Goal: Complete application form

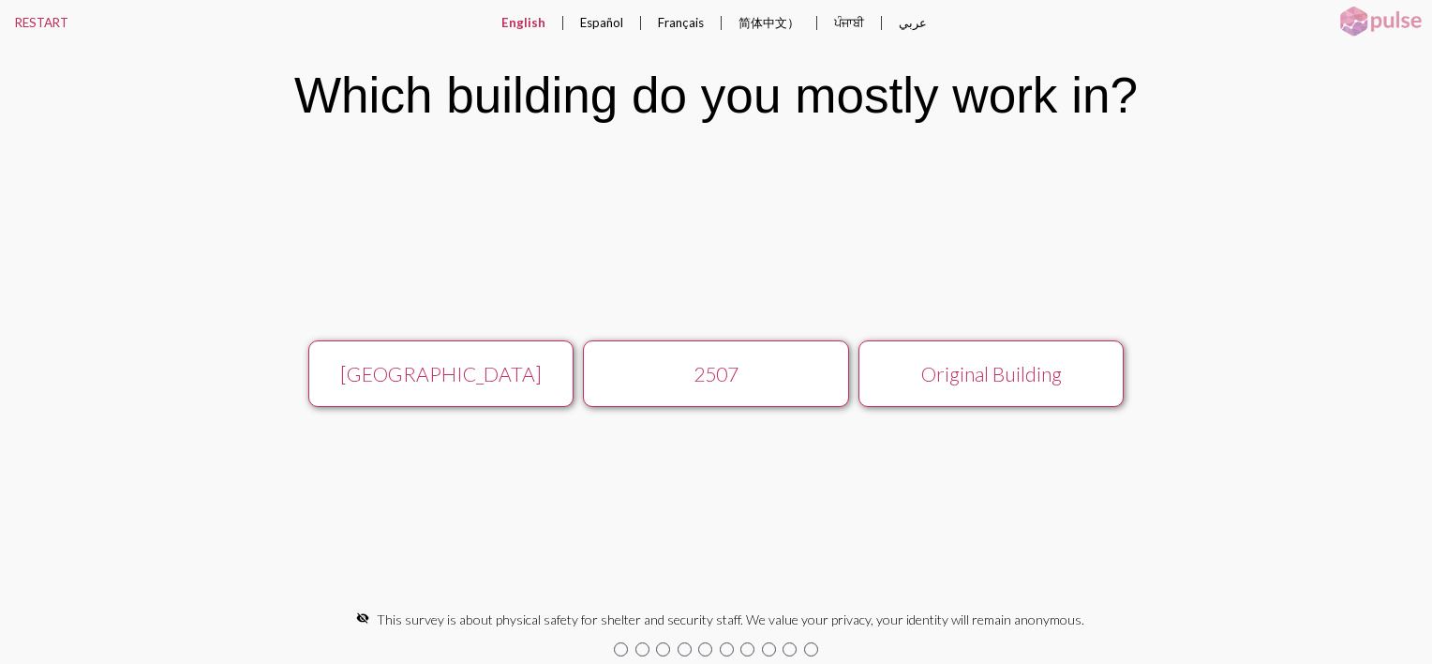
click at [442, 355] on button "[GEOGRAPHIC_DATA]" at bounding box center [440, 373] width 265 height 67
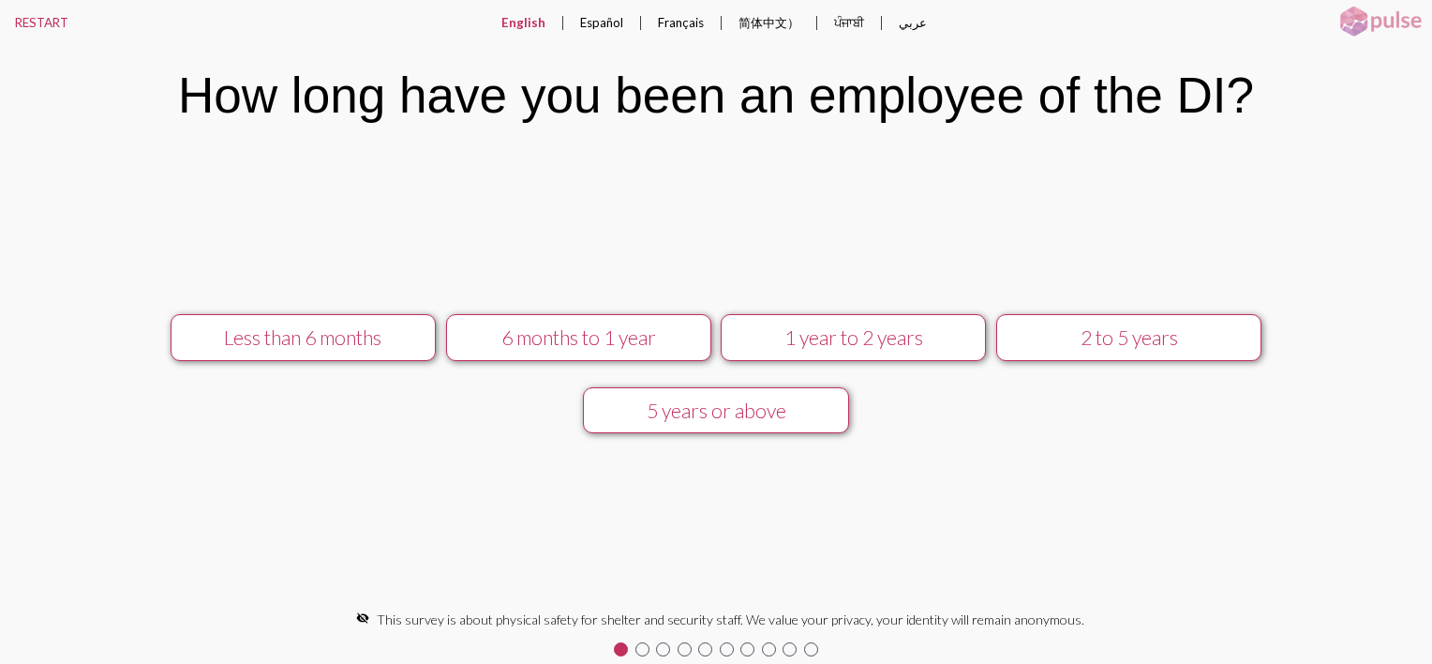
click at [1039, 336] on div "2 to 5 years" at bounding box center [1128, 337] width 237 height 24
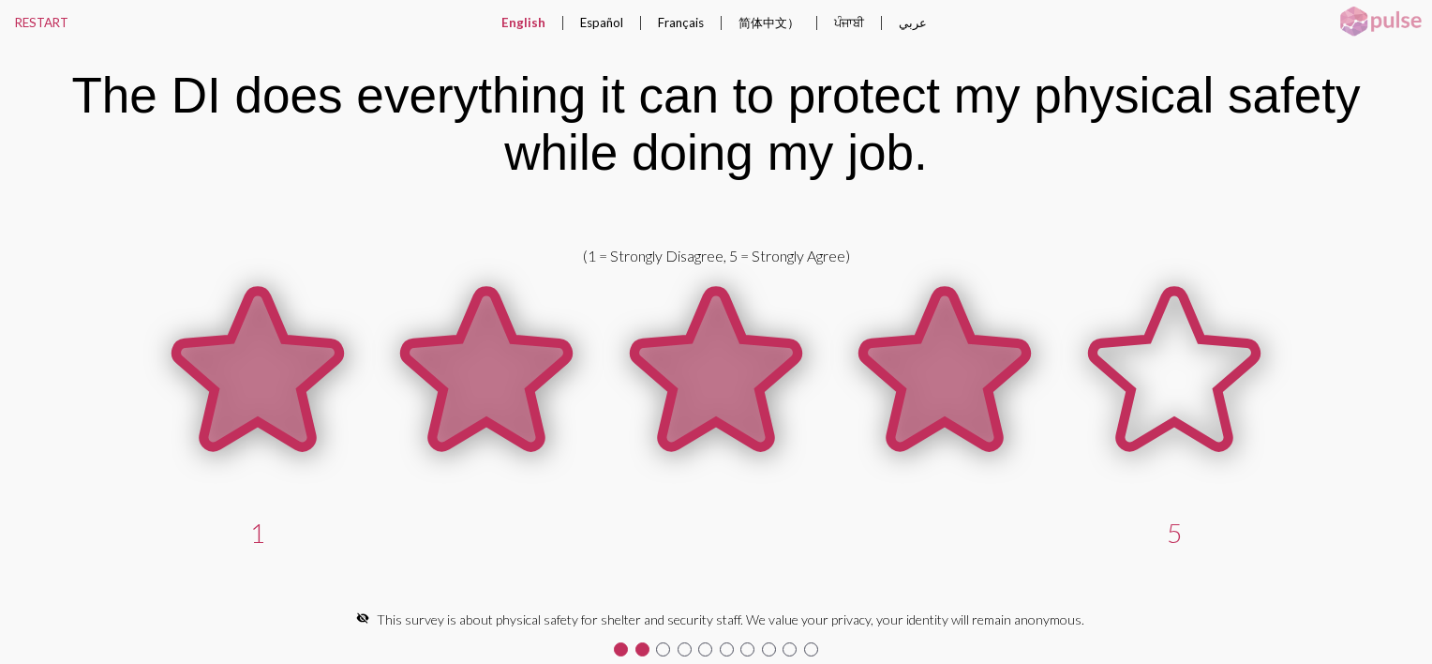
click at [989, 346] on icon at bounding box center [944, 369] width 163 height 157
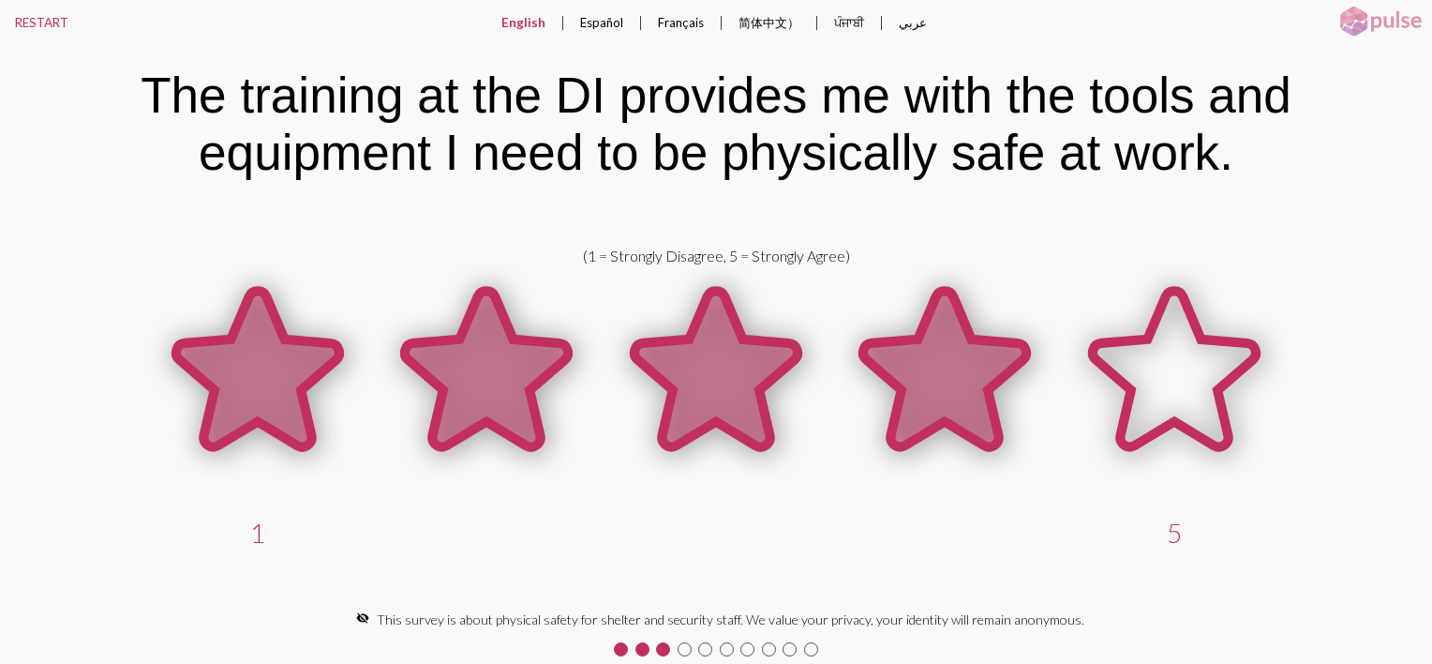
click at [986, 368] on icon at bounding box center [944, 369] width 163 height 157
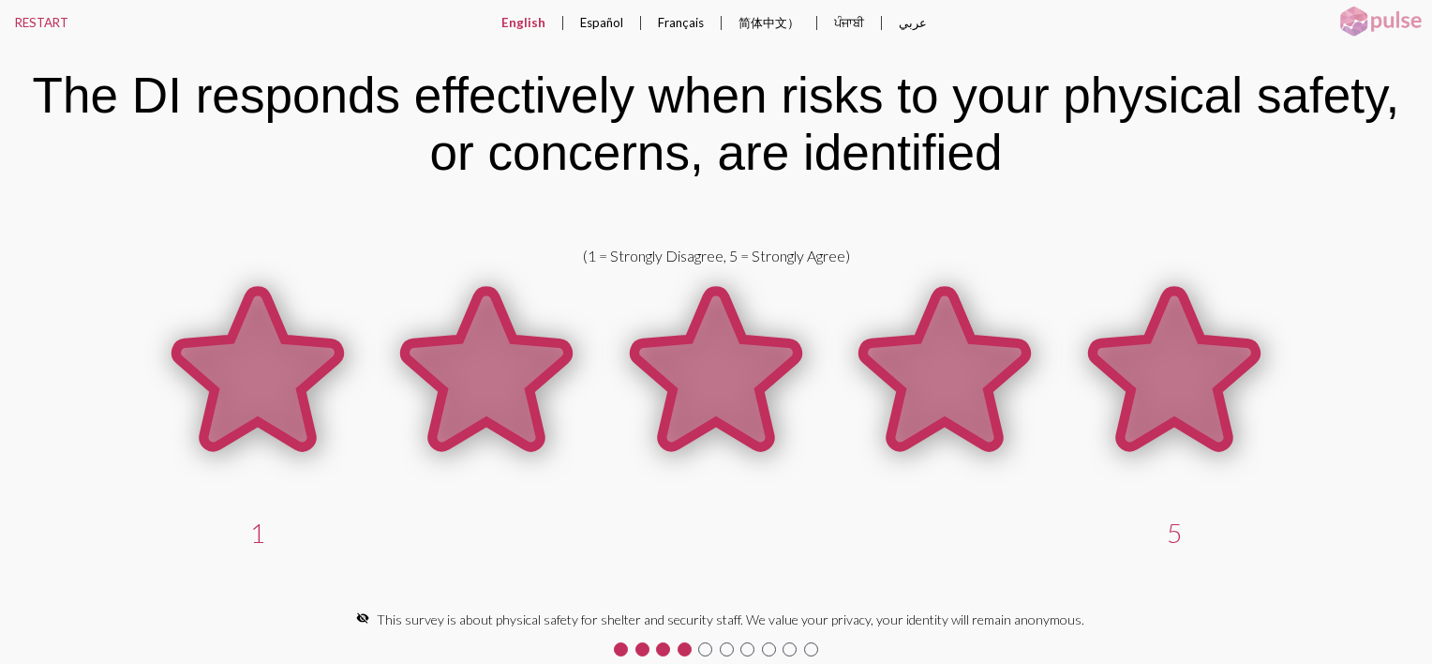
click at [1176, 369] on icon at bounding box center [1174, 369] width 163 height 157
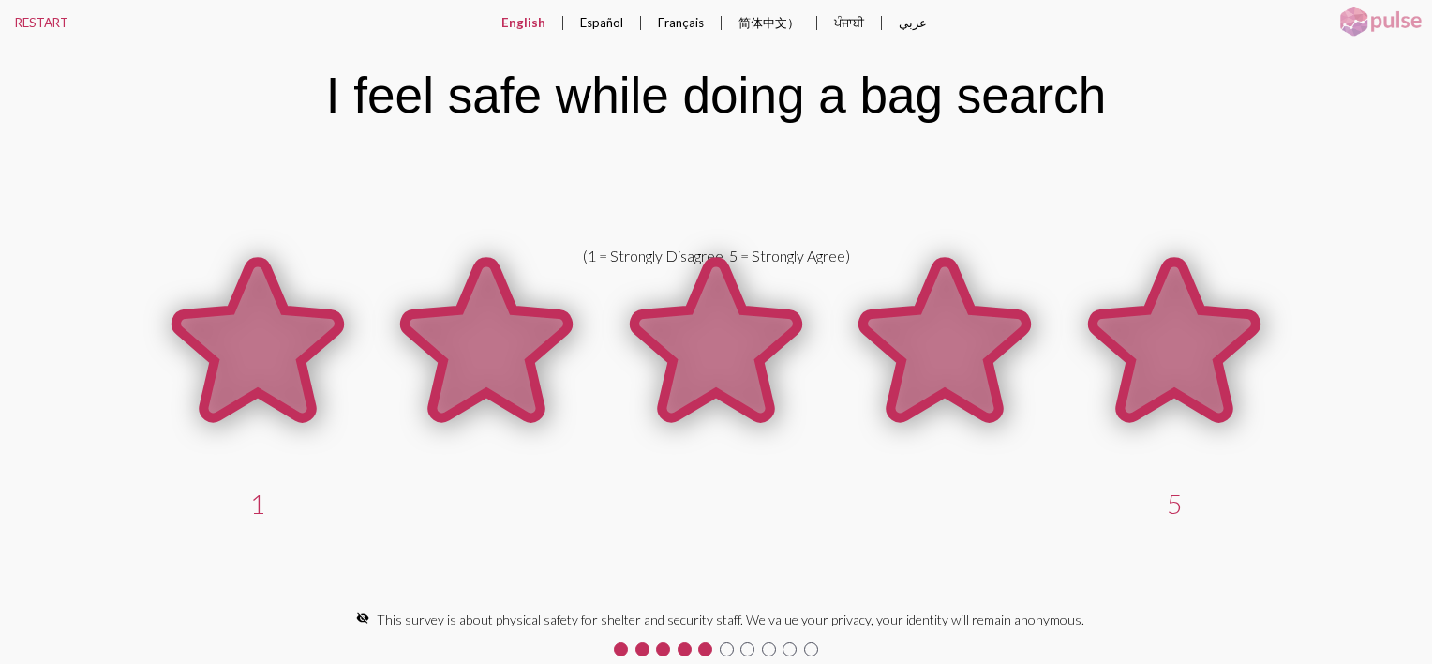
click at [1173, 337] on icon at bounding box center [1174, 339] width 163 height 157
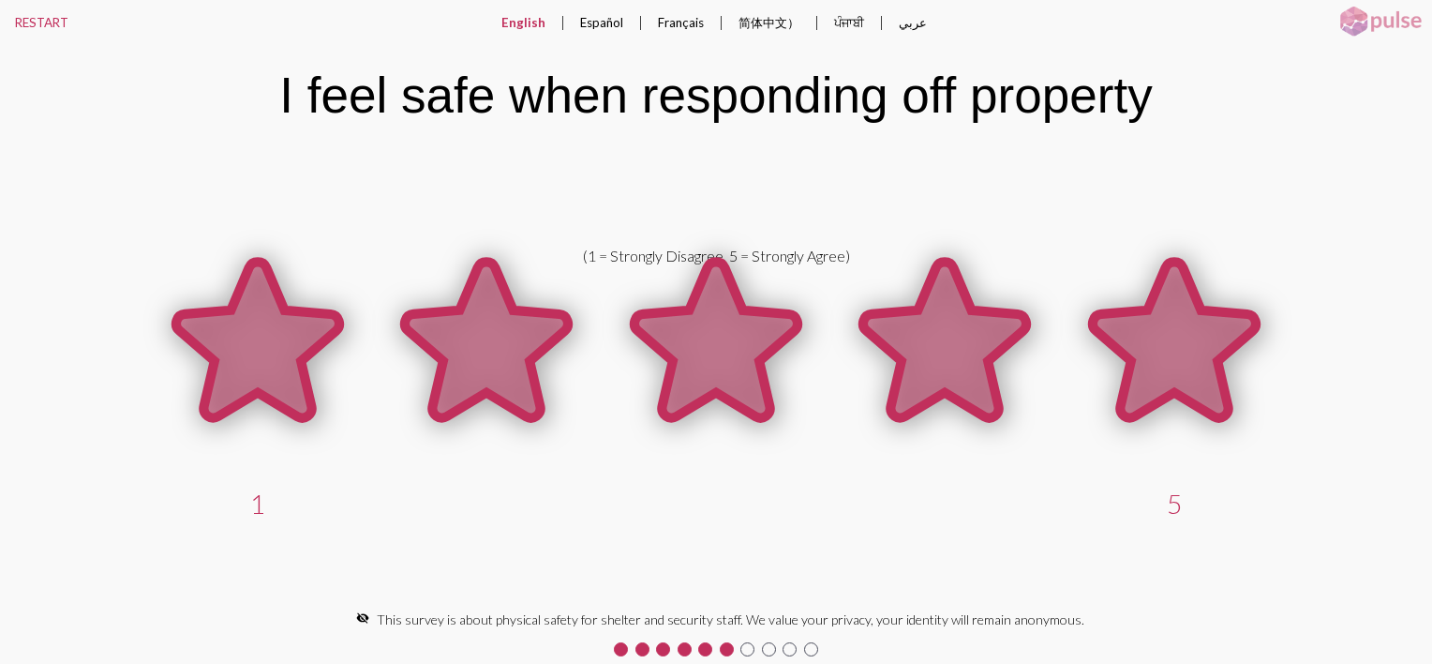
click at [1173, 337] on icon at bounding box center [1174, 339] width 163 height 157
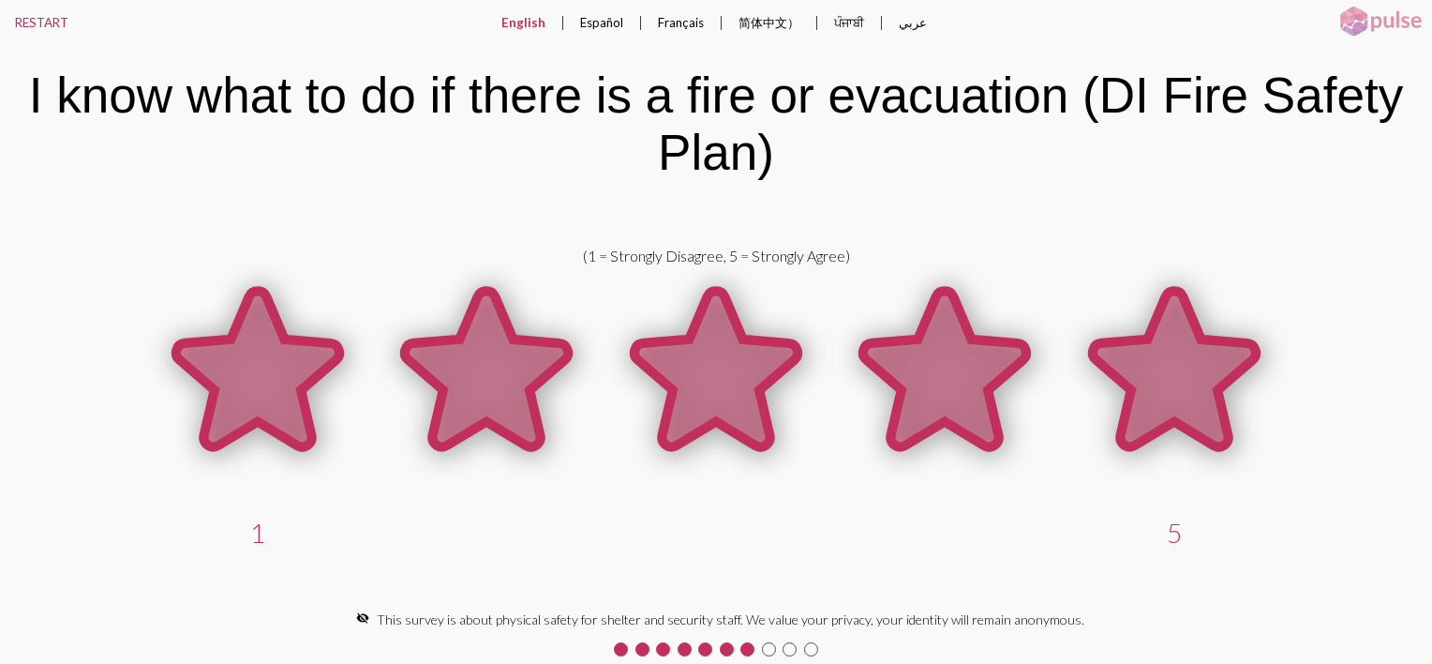
click at [1173, 337] on icon at bounding box center [1174, 369] width 163 height 157
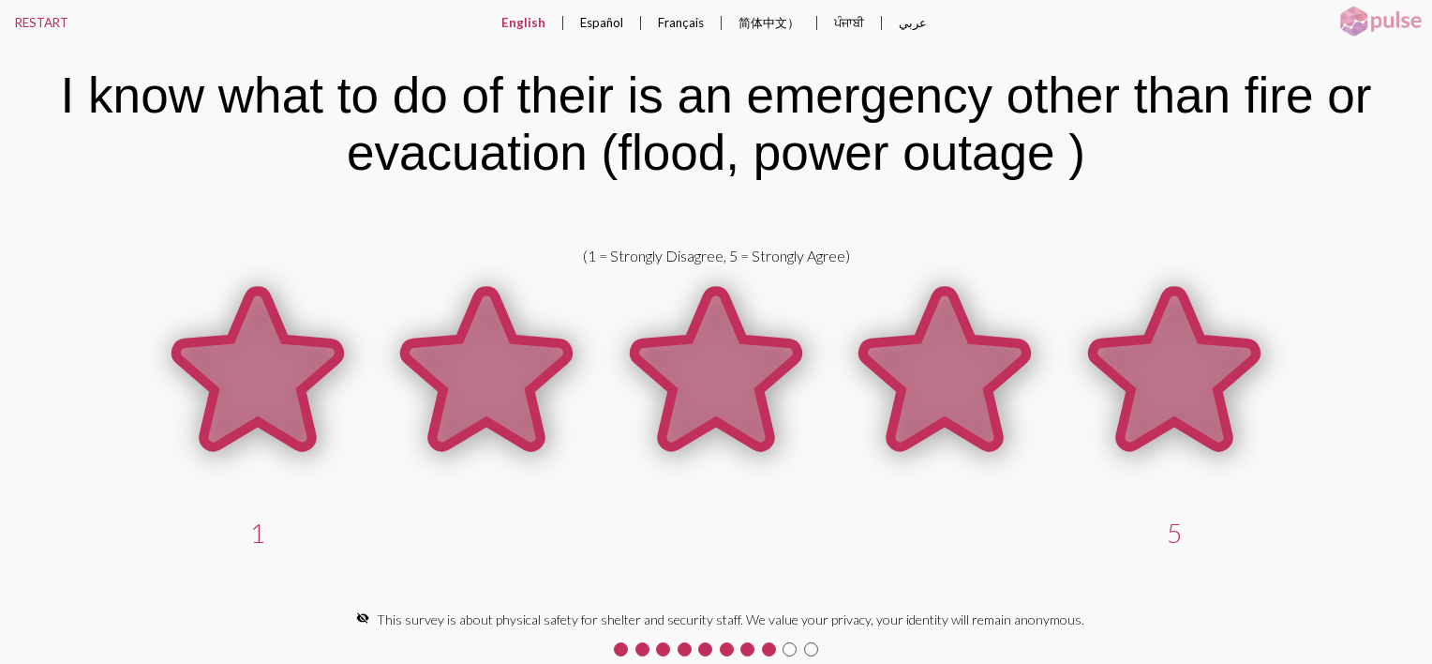
click at [1173, 337] on icon at bounding box center [1174, 369] width 163 height 157
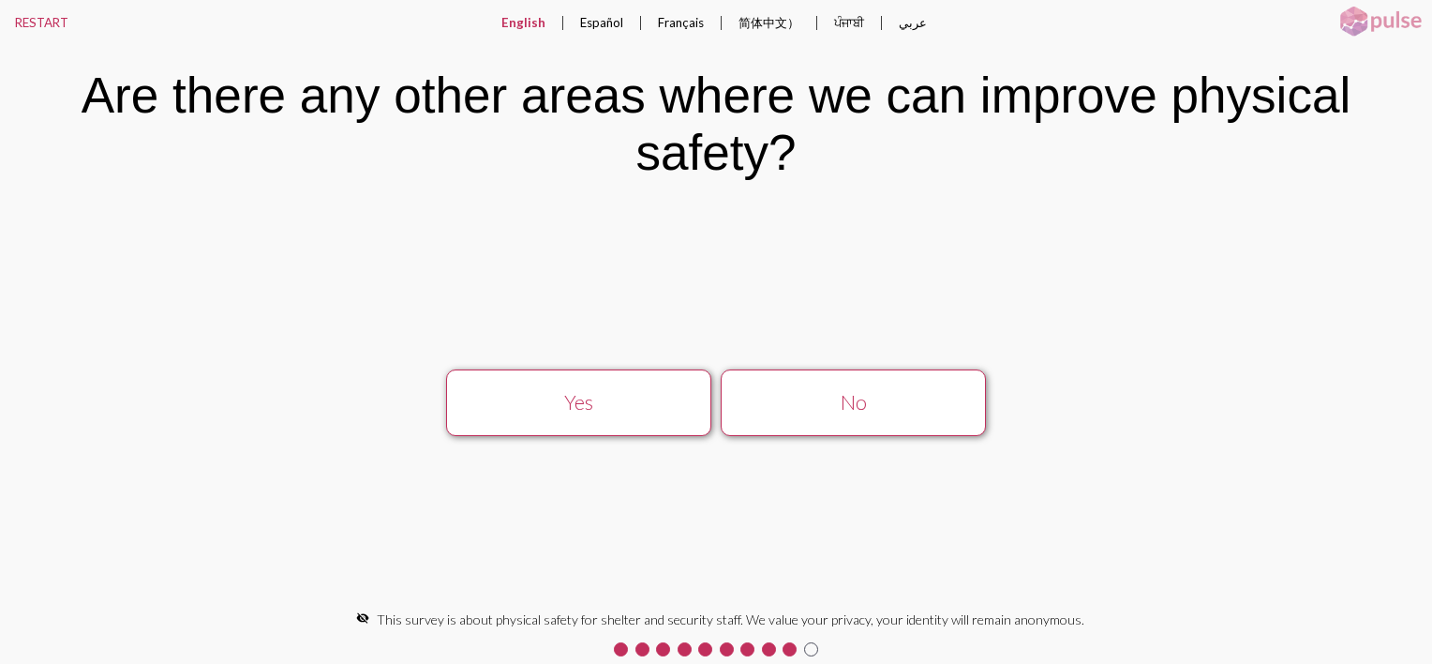
click at [562, 401] on div "Yes" at bounding box center [578, 402] width 237 height 24
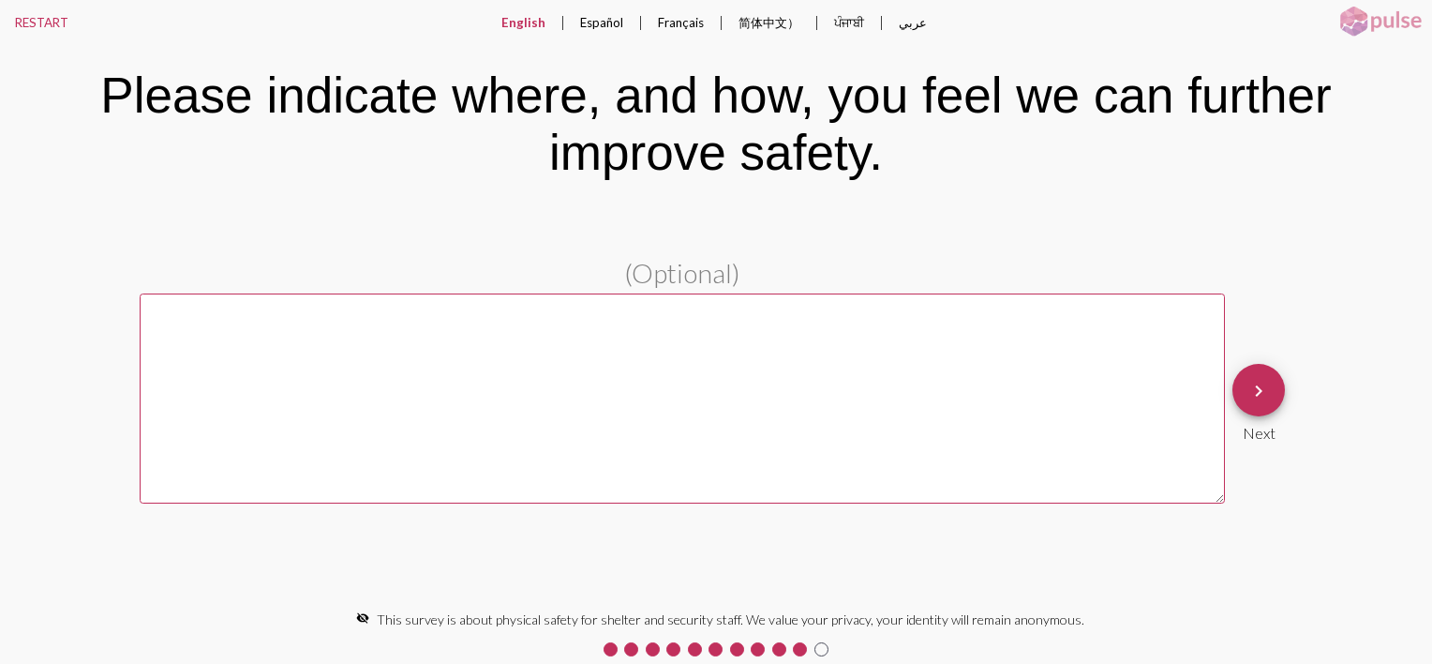
click at [562, 401] on textarea at bounding box center [682, 398] width 1085 height 210
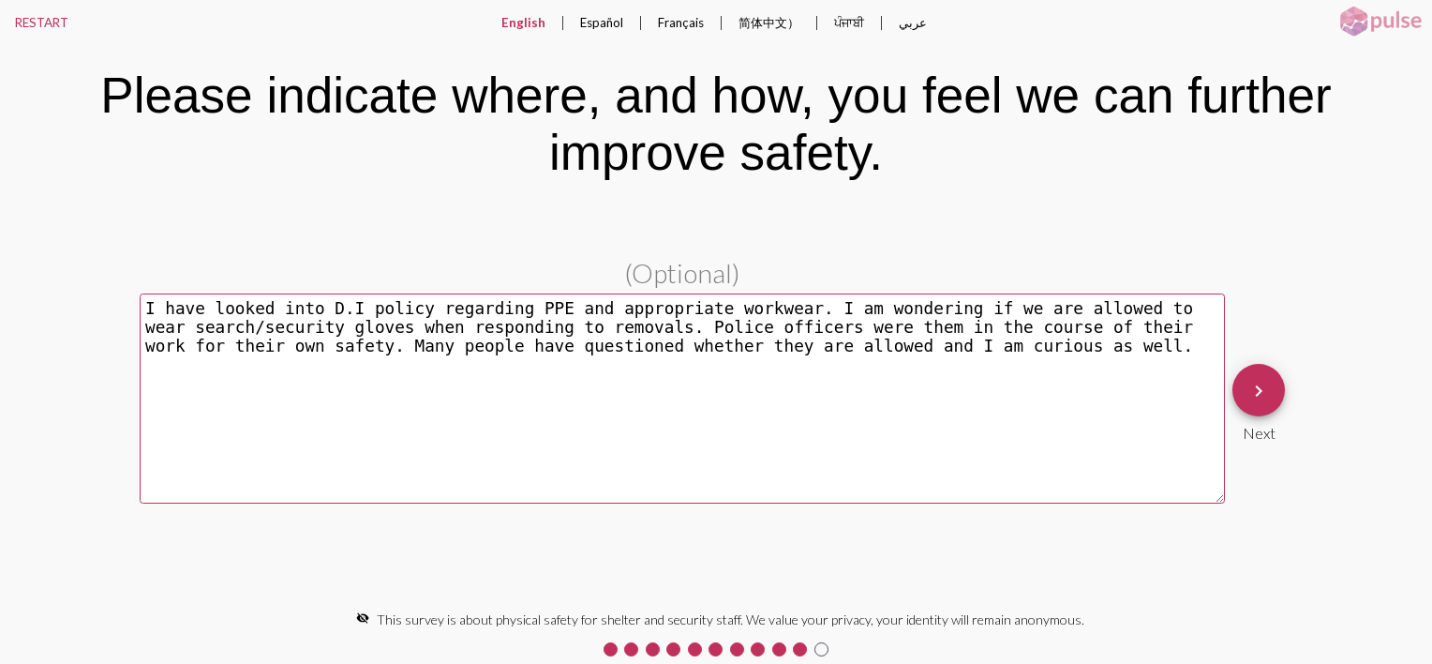
click at [798, 326] on textarea "I have looked into D.I policy regarding PPE and appropriate workwear. I am wond…" at bounding box center [682, 398] width 1085 height 210
click at [145, 351] on textarea "I have looked into D.I policy regarding PPE and appropriate workwear. I am wond…" at bounding box center [682, 398] width 1085 height 210
click at [206, 350] on textarea "I have looked into D.I policy regarding PPE and appropriate workwear. I am wond…" at bounding box center [682, 398] width 1085 height 210
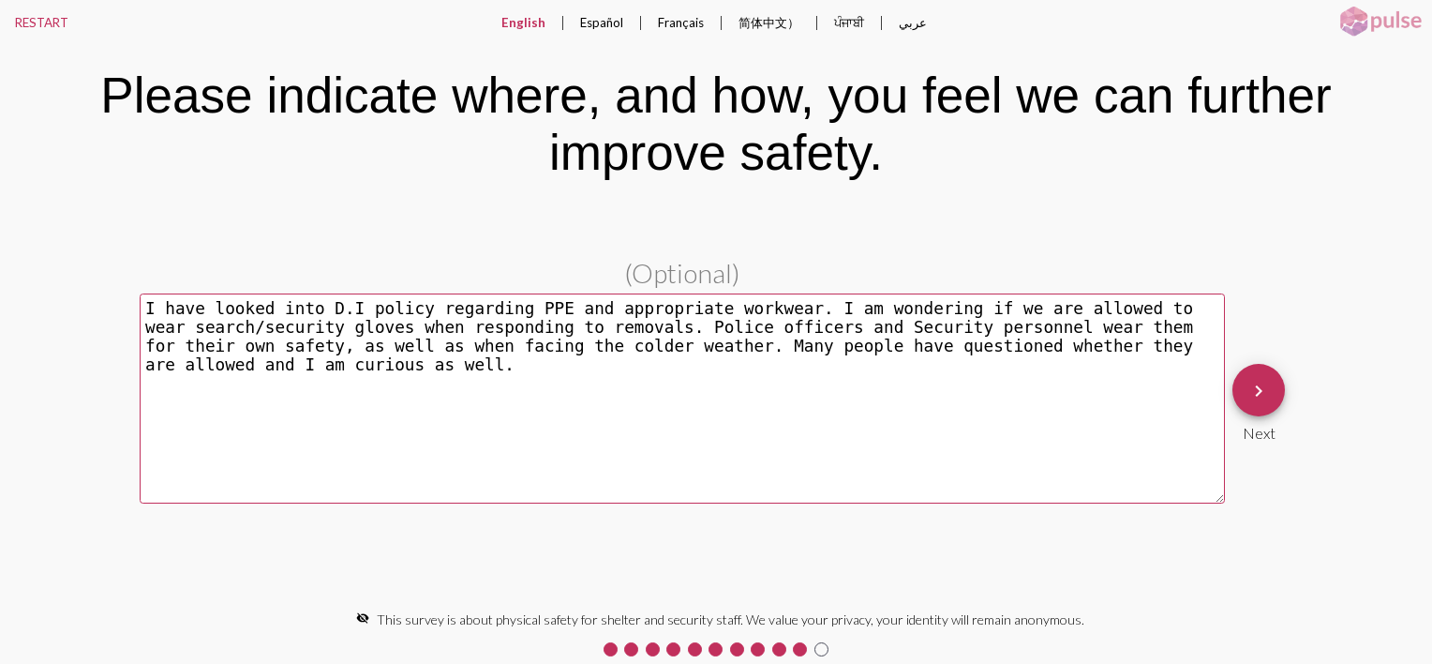
click at [302, 373] on textarea "I have looked into D.I policy regarding PPE and appropriate workwear. I am wond…" at bounding box center [682, 398] width 1085 height 210
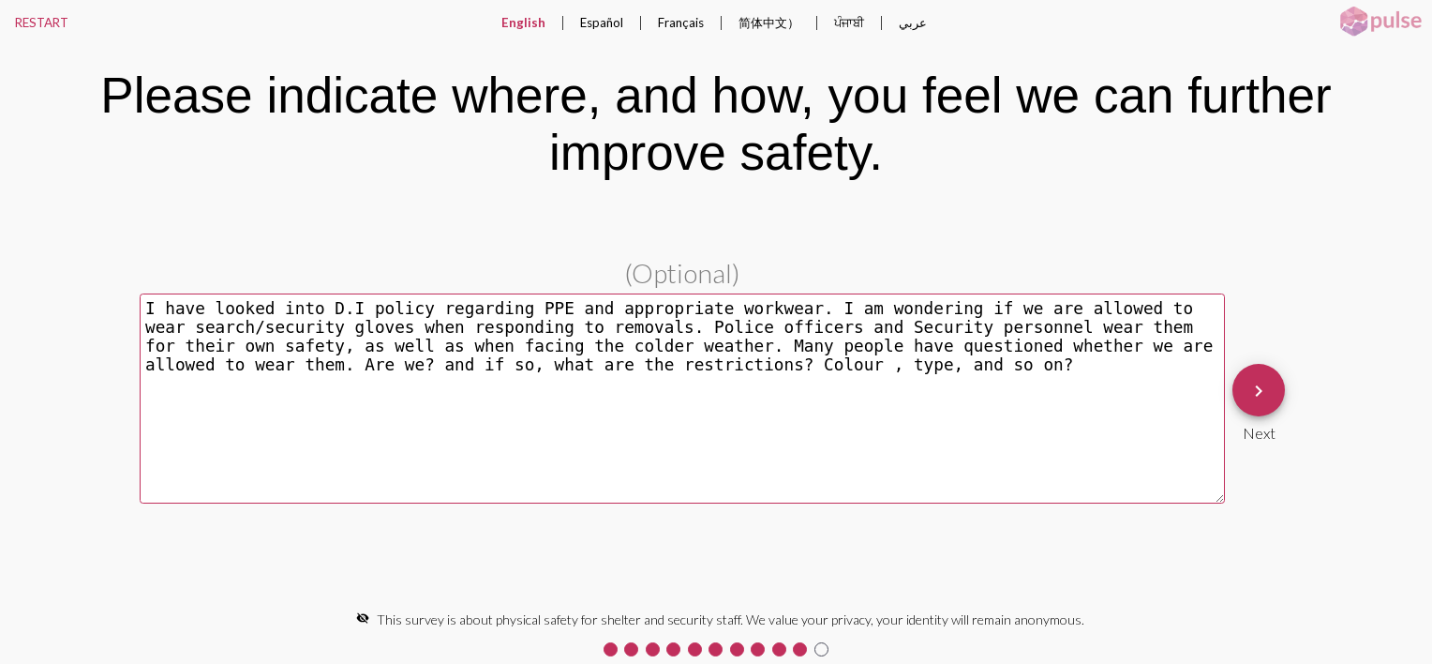
click at [584, 362] on textarea "I have looked into D.I policy regarding PPE and appropriate workwear. I am wond…" at bounding box center [682, 398] width 1085 height 210
click at [926, 370] on textarea "I have looked into D.I policy regarding PPE and appropriate workwear. I am wond…" at bounding box center [682, 398] width 1085 height 210
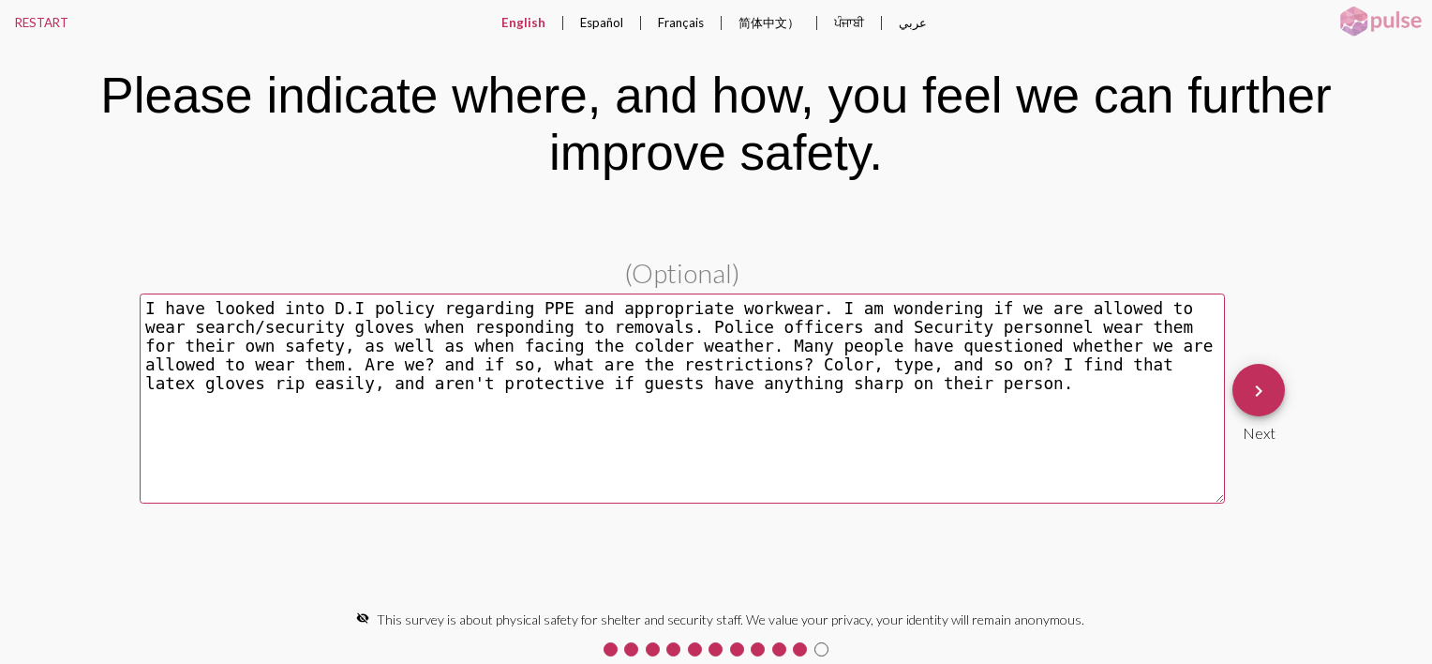
type textarea "I have looked into D.I policy regarding PPE and appropriate workwear. I am wond…"
click at [1252, 394] on mat-icon "keyboard_arrow_right" at bounding box center [1258, 391] width 22 height 22
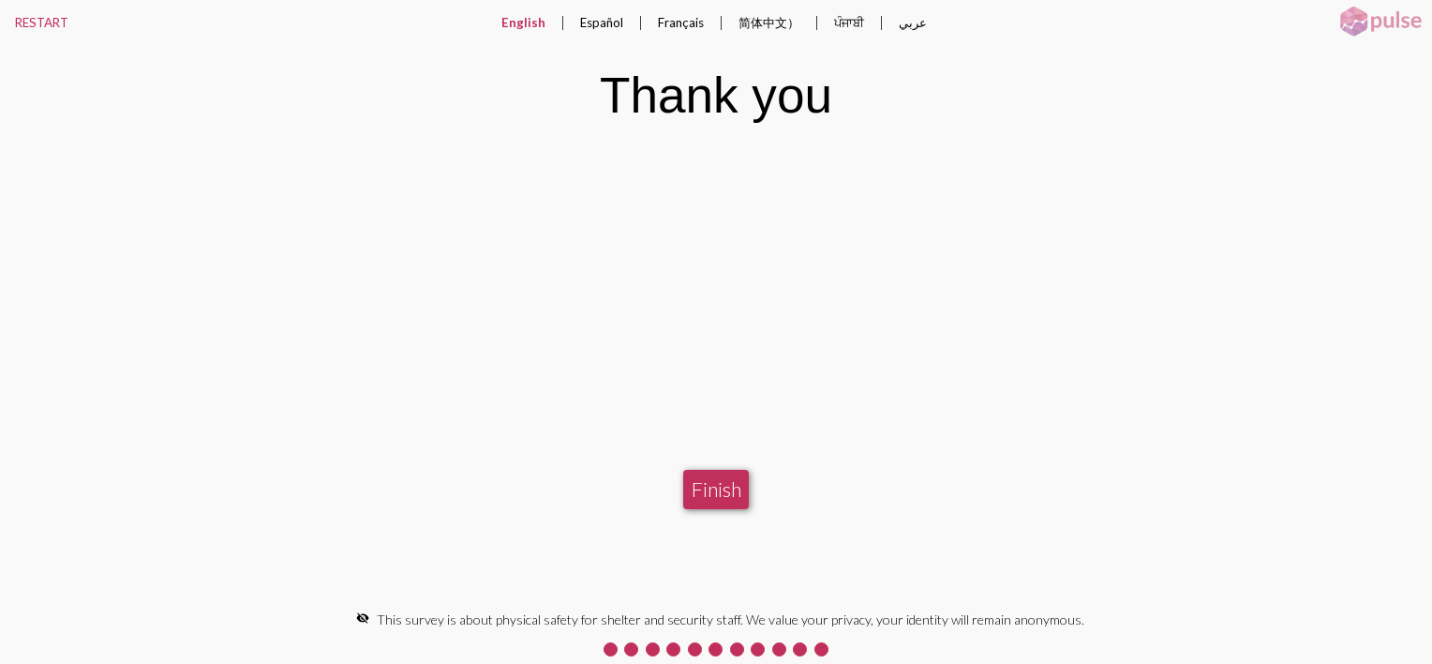
click at [719, 478] on button "Finish" at bounding box center [715, 489] width 65 height 39
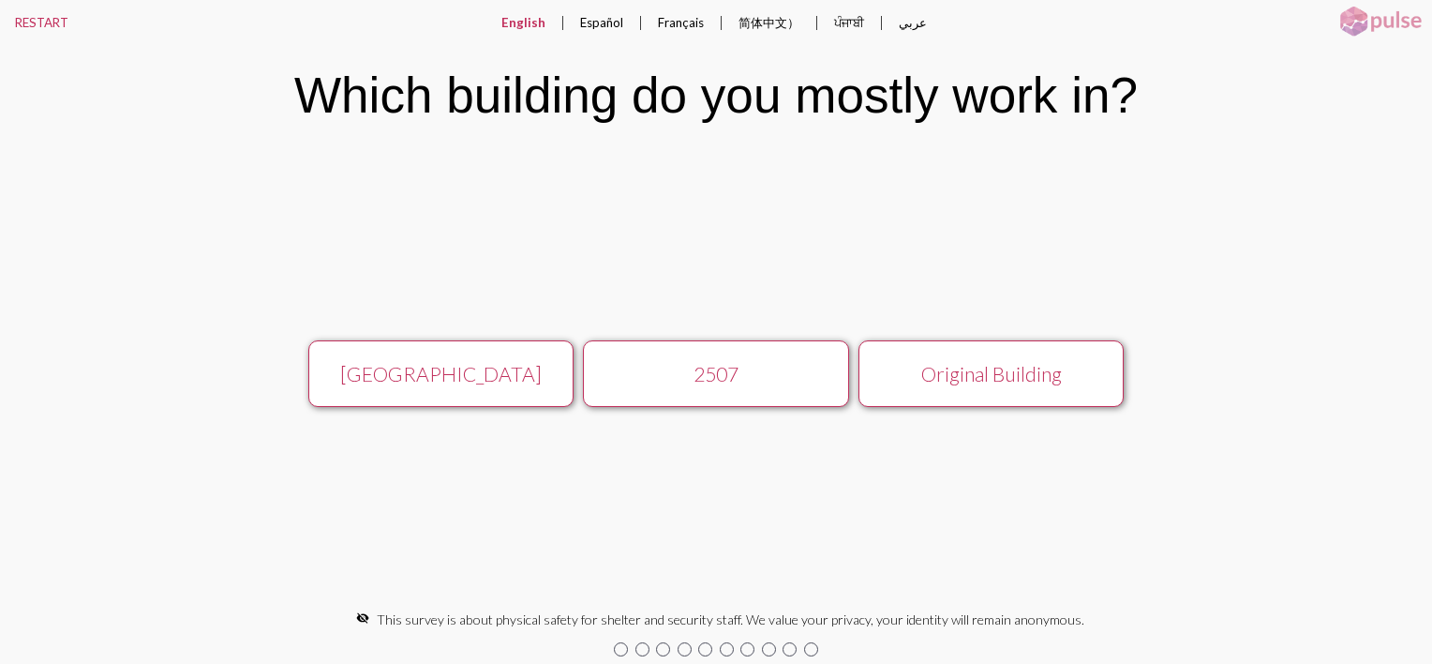
click at [458, 373] on div "[GEOGRAPHIC_DATA]" at bounding box center [440, 374] width 237 height 24
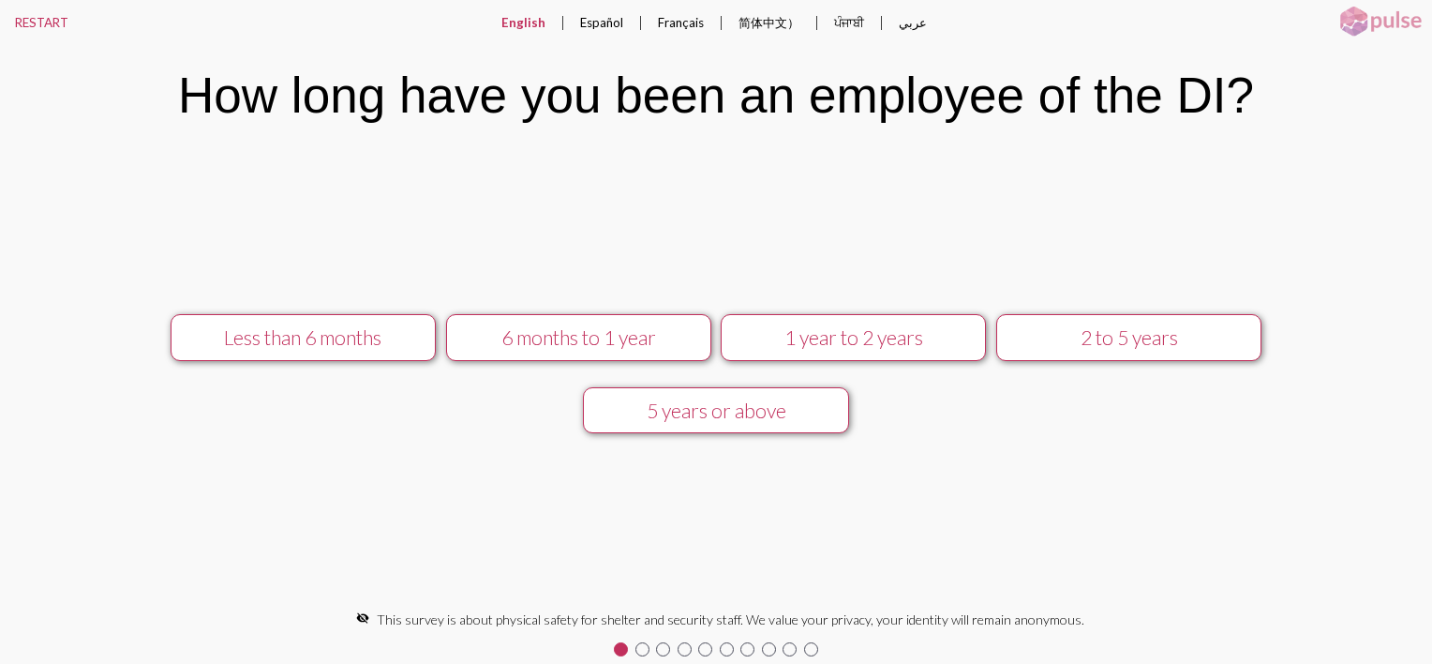
click at [1034, 334] on div "2 to 5 years" at bounding box center [1128, 337] width 237 height 24
